Goal: Communication & Community: Share content

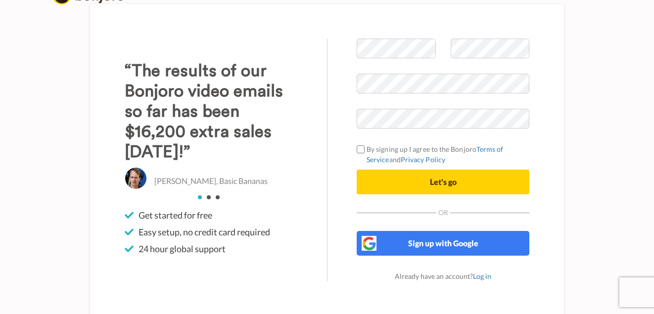
scroll to position [24, 0]
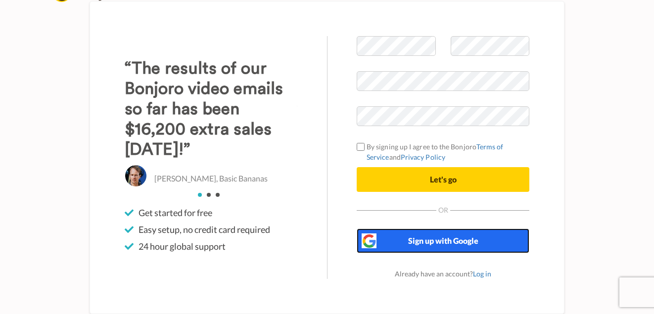
click at [430, 245] on span "Sign up with Google" at bounding box center [443, 240] width 70 height 9
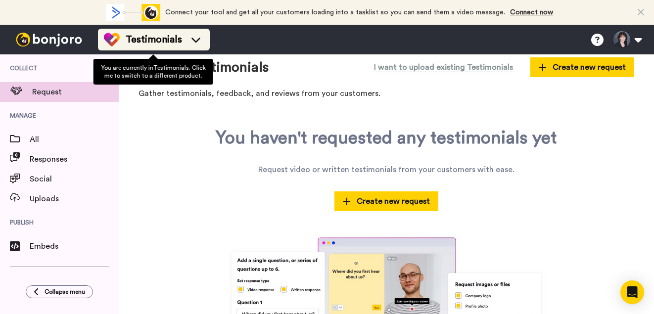
click at [140, 38] on span "Testimonials" at bounding box center [154, 40] width 56 height 14
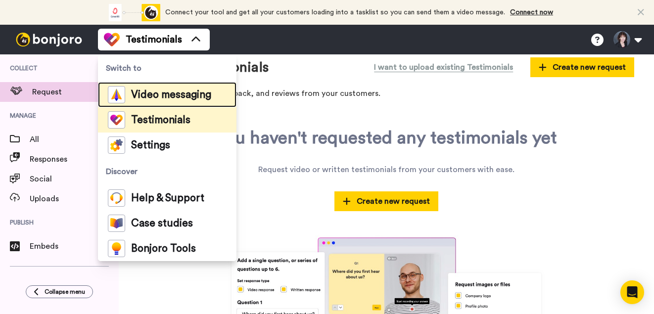
click at [143, 97] on span "Video messaging" at bounding box center [171, 95] width 80 height 10
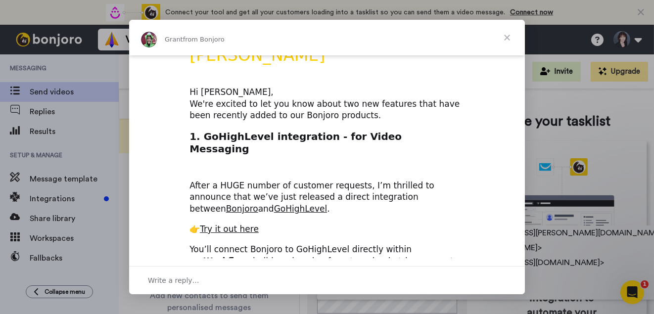
scroll to position [34, 0]
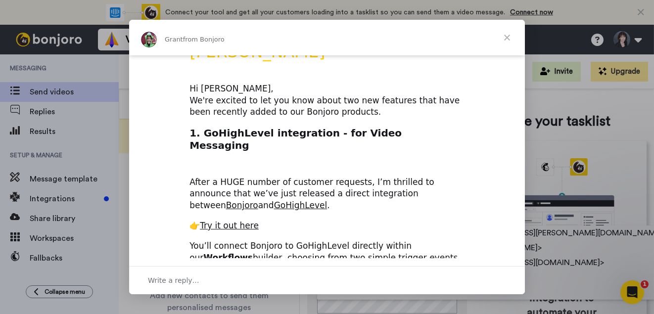
click at [506, 34] on span "Close" at bounding box center [507, 38] width 36 height 36
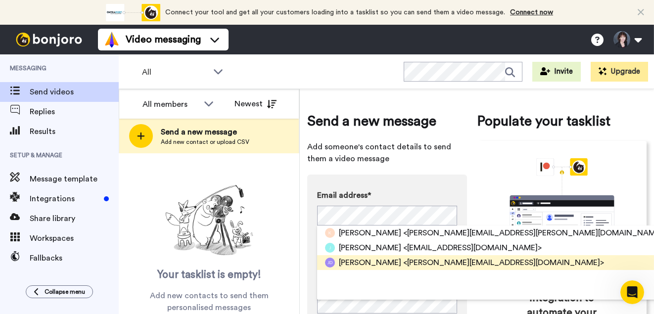
click at [352, 264] on span "Jennie Dove-Deerr" at bounding box center [370, 263] width 62 height 12
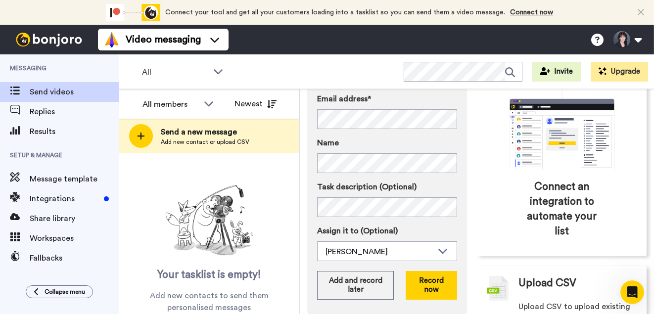
scroll to position [120, 0]
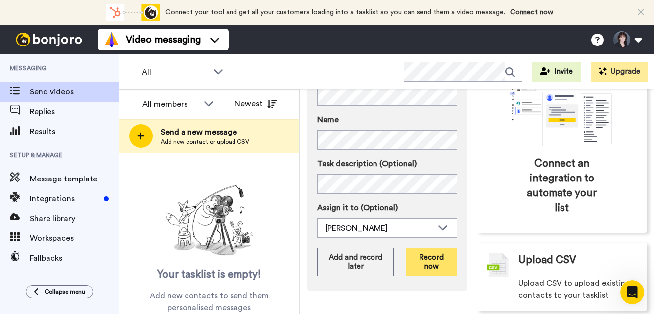
click at [432, 264] on button "Record now" at bounding box center [430, 262] width 51 height 29
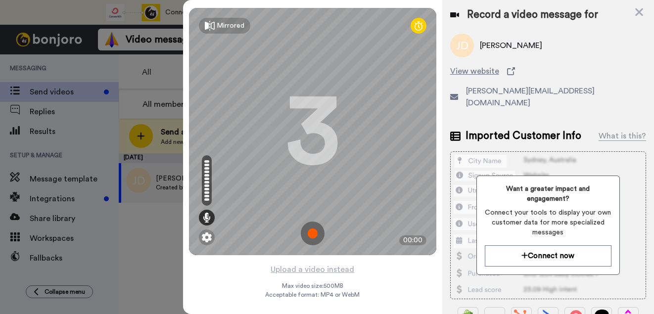
click at [581, 151] on div "Want a greater impact and engagement? Connect your tools to display your own cu…" at bounding box center [548, 225] width 196 height 148
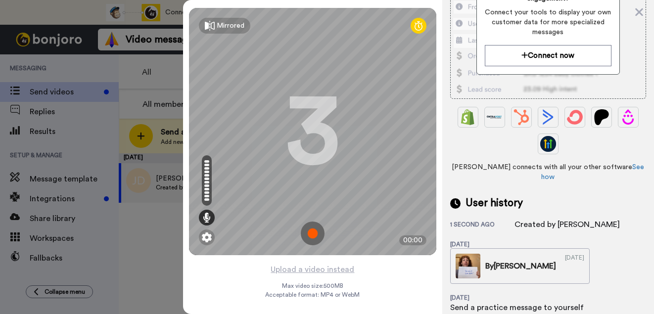
scroll to position [224, 0]
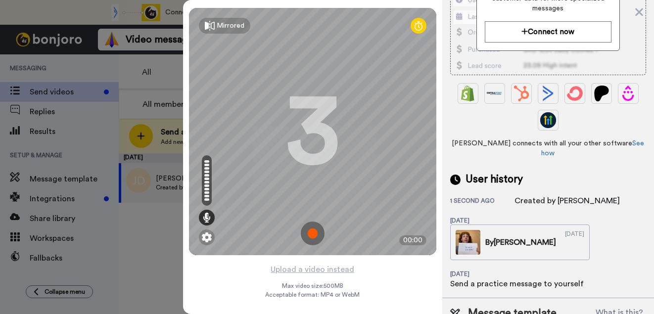
click at [311, 232] on img at bounding box center [313, 234] width 24 height 24
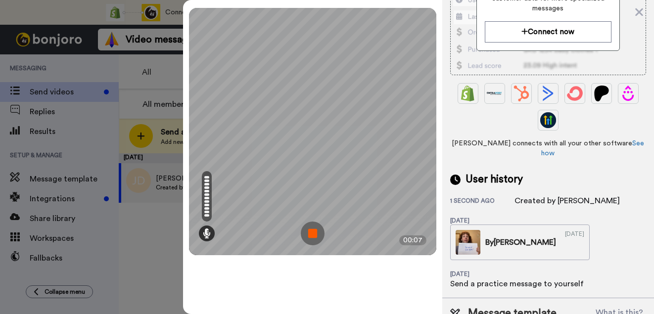
click at [314, 234] on img at bounding box center [313, 234] width 24 height 24
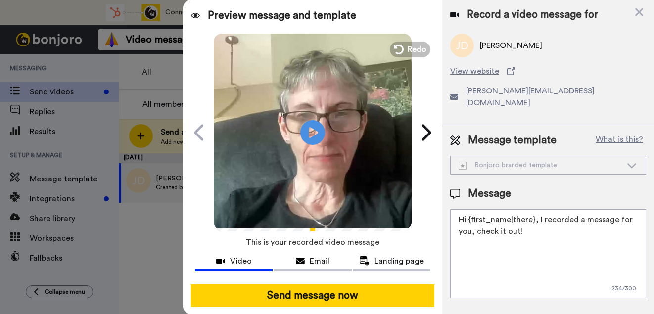
scroll to position [0, 0]
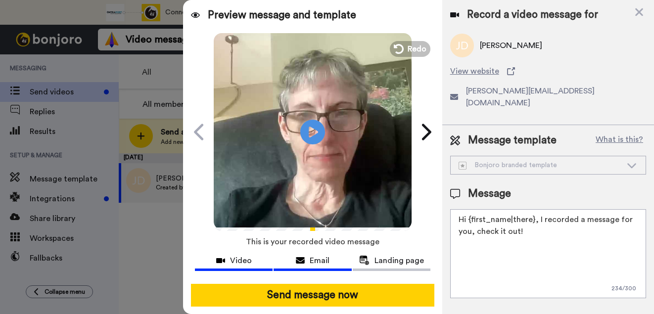
click at [308, 258] on div "Email" at bounding box center [312, 261] width 78 height 12
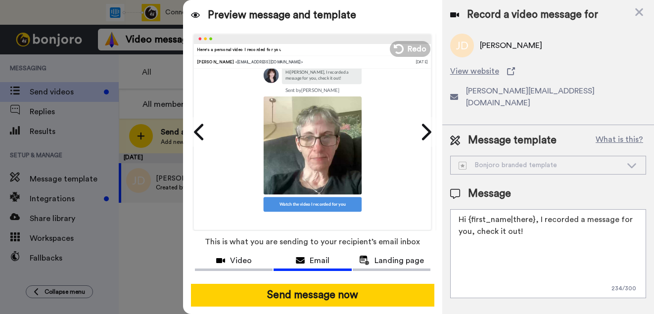
scroll to position [53, 0]
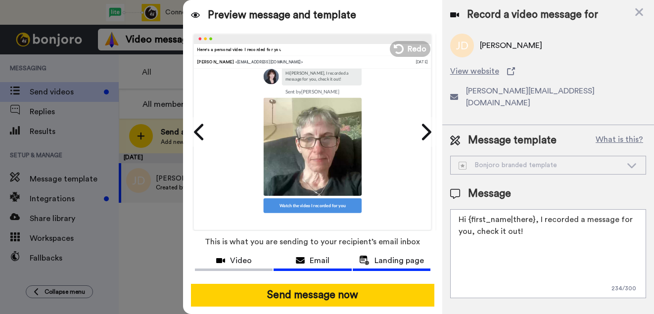
click at [396, 257] on span "Landing page" at bounding box center [398, 261] width 49 height 12
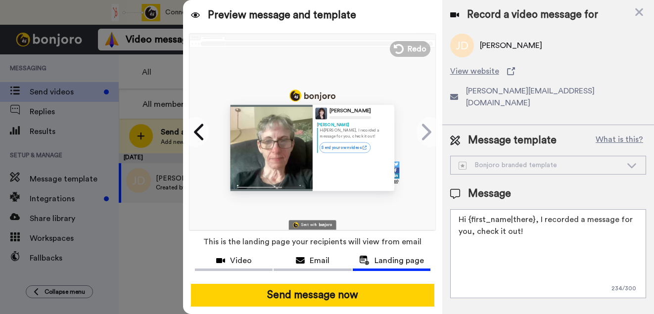
click at [484, 160] on div "Bonjoro branded template" at bounding box center [539, 165] width 163 height 10
click at [620, 160] on div "Bonjoro branded template" at bounding box center [539, 165] width 163 height 10
click at [535, 217] on textarea "Hi {first_name|there}, I recorded a message for you, check it out!" at bounding box center [548, 253] width 196 height 89
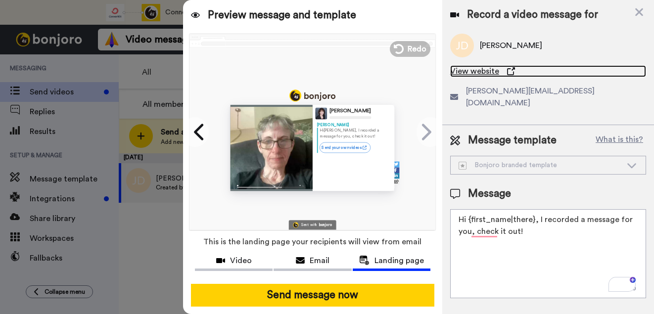
click at [482, 72] on span "View website" at bounding box center [474, 71] width 49 height 12
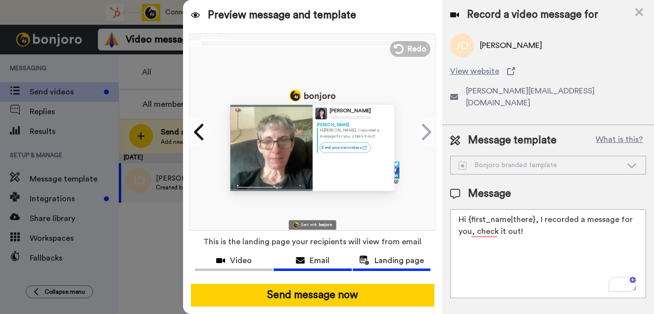
click at [310, 253] on button "Email" at bounding box center [312, 262] width 78 height 18
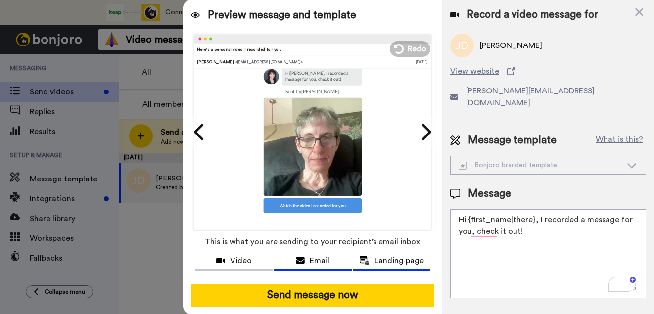
click at [377, 260] on span "Landing page" at bounding box center [398, 261] width 49 height 12
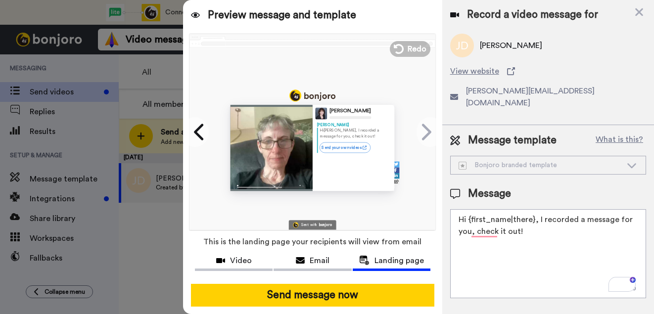
click at [501, 95] on span "jennie@thelifegroupllc.com" at bounding box center [556, 97] width 180 height 24
click at [308, 263] on div "Email" at bounding box center [312, 261] width 78 height 12
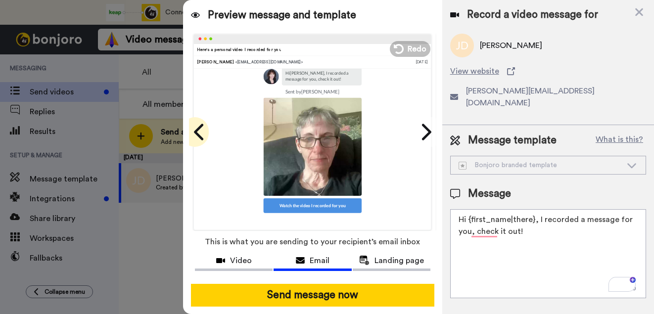
click at [195, 134] on icon at bounding box center [200, 132] width 16 height 19
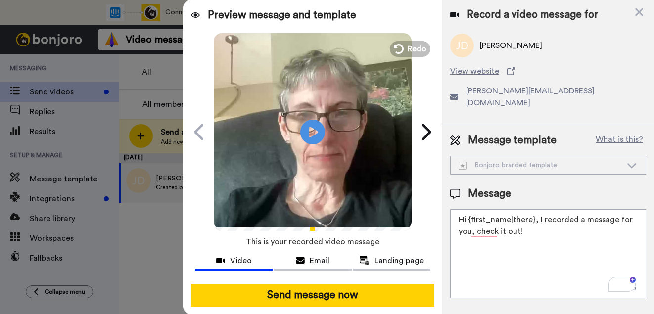
click at [195, 14] on icon at bounding box center [195, 15] width 9 height 8
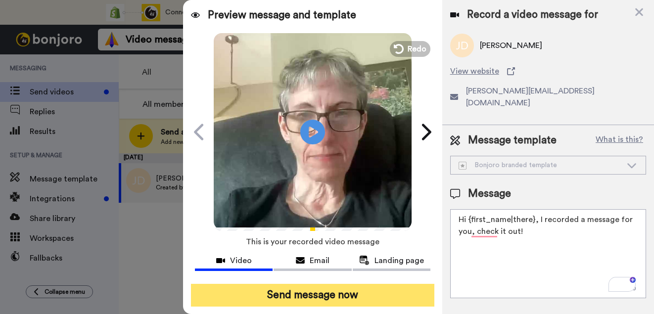
click at [300, 294] on button "Send message now" at bounding box center [312, 295] width 243 height 23
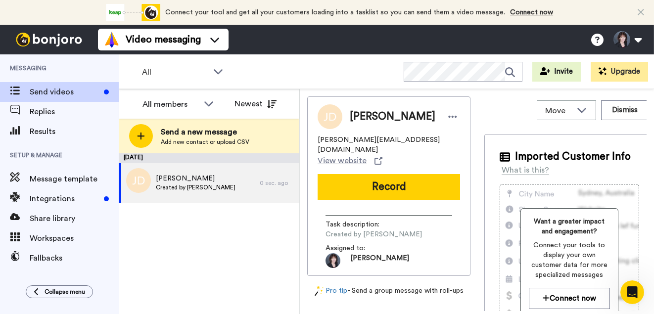
scroll to position [0, 0]
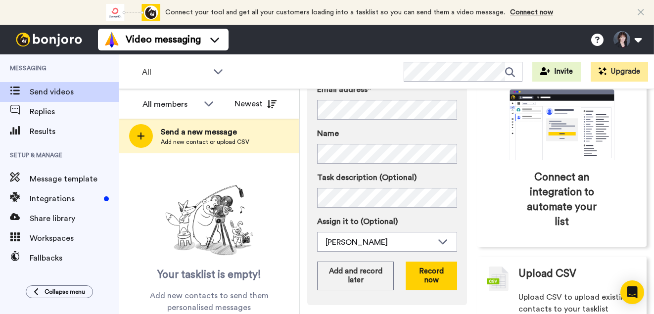
scroll to position [120, 0]
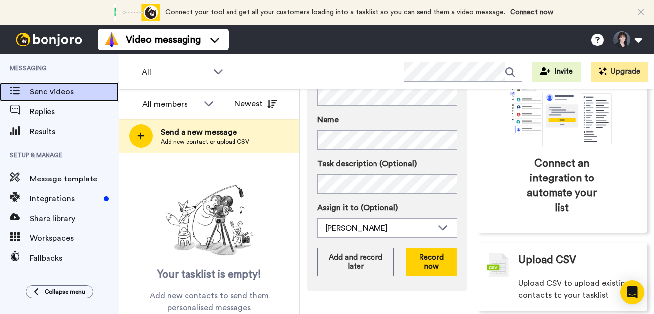
click at [64, 88] on span "Send videos" at bounding box center [74, 92] width 89 height 12
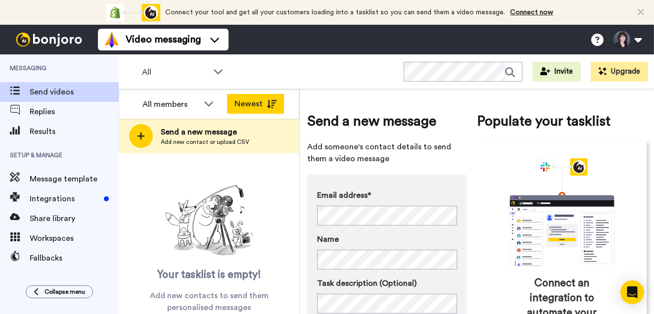
click at [262, 102] on button "Newest" at bounding box center [255, 104] width 57 height 20
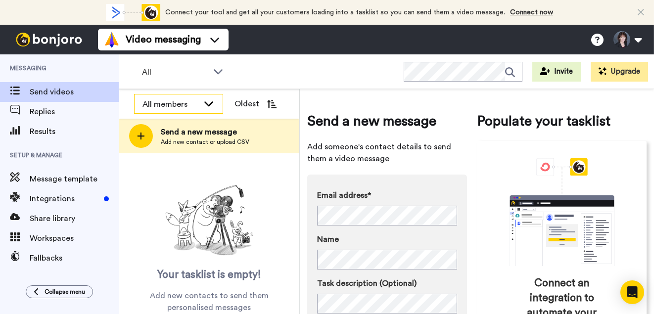
click at [203, 98] on div "All members" at bounding box center [178, 104] width 88 height 20
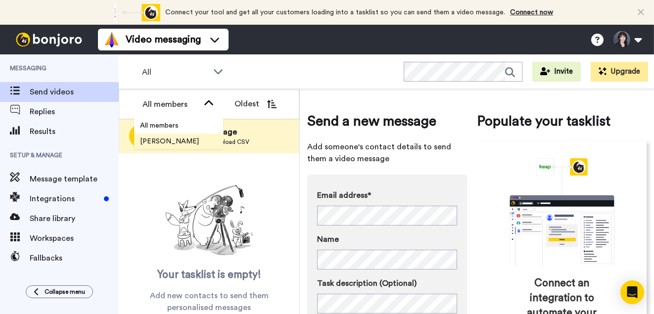
click at [160, 142] on span "[PERSON_NAME]" at bounding box center [169, 141] width 71 height 10
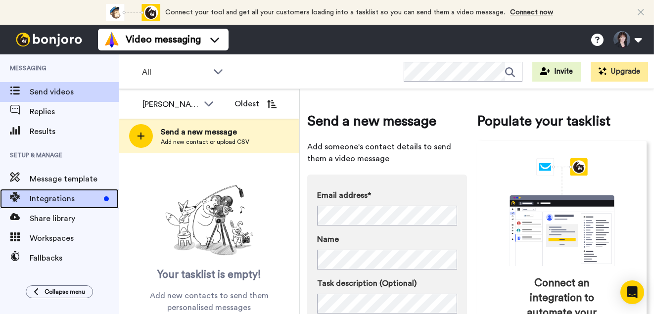
click at [64, 201] on span "Integrations" at bounding box center [65, 199] width 70 height 12
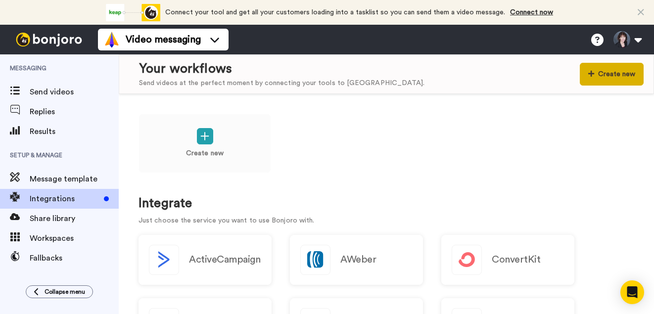
click at [601, 69] on button "Create new" at bounding box center [612, 74] width 64 height 23
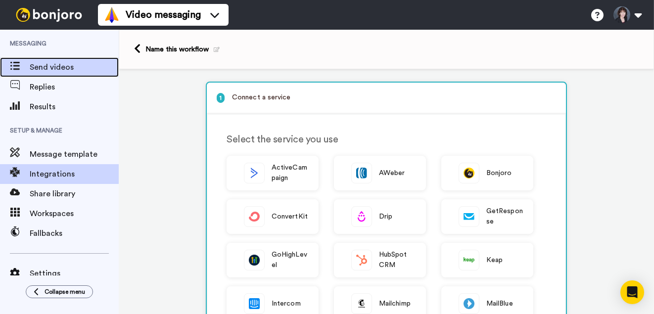
click at [53, 64] on span "Send videos" at bounding box center [74, 67] width 89 height 12
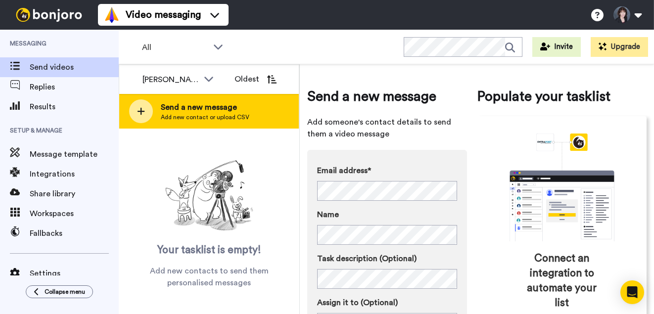
click at [140, 108] on icon at bounding box center [141, 111] width 8 height 9
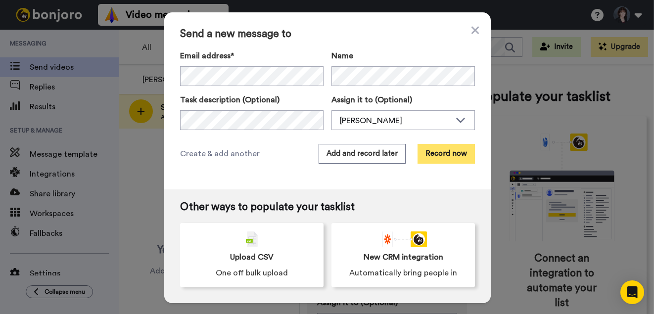
click at [445, 151] on button "Record now" at bounding box center [445, 154] width 57 height 20
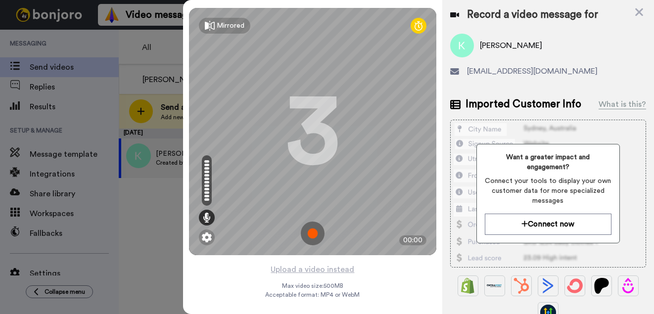
click at [314, 233] on img at bounding box center [313, 234] width 24 height 24
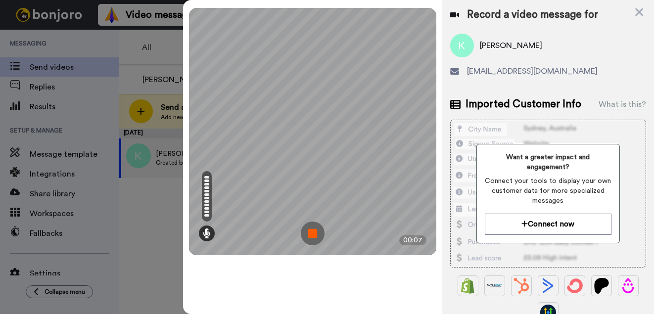
click at [320, 232] on img at bounding box center [313, 234] width 24 height 24
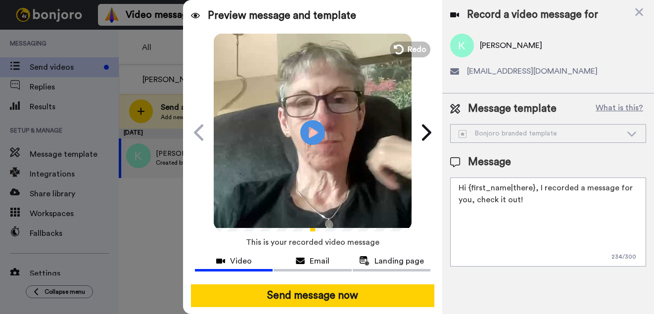
click at [498, 193] on textarea "Hi {first_name|there}, I recorded a message for you, check it out!" at bounding box center [548, 222] width 196 height 89
click at [520, 200] on textarea "Hi {first_name|there}, I recorded a message for you, check it out!" at bounding box center [548, 222] width 196 height 89
click at [404, 258] on span "Landing page" at bounding box center [398, 261] width 49 height 12
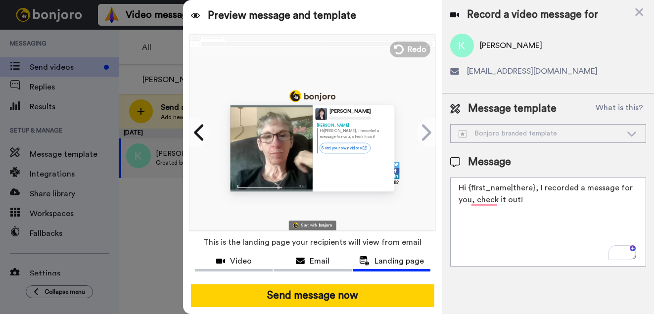
click at [542, 196] on textarea "Hi {first_name|there}, I recorded a message for you, check it out!" at bounding box center [548, 222] width 196 height 89
click at [564, 137] on div "Bonjoro branded template" at bounding box center [539, 134] width 163 height 10
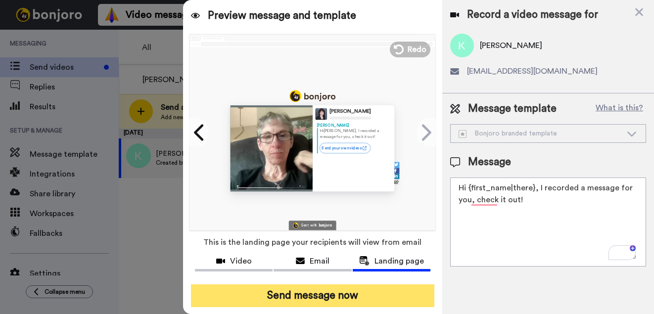
click at [338, 291] on button "Send message now" at bounding box center [312, 295] width 243 height 23
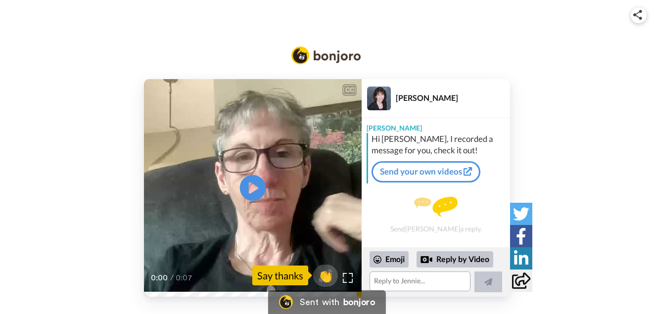
click at [256, 187] on icon "Play/Pause" at bounding box center [253, 187] width 26 height 47
